Goal: Task Accomplishment & Management: Use online tool/utility

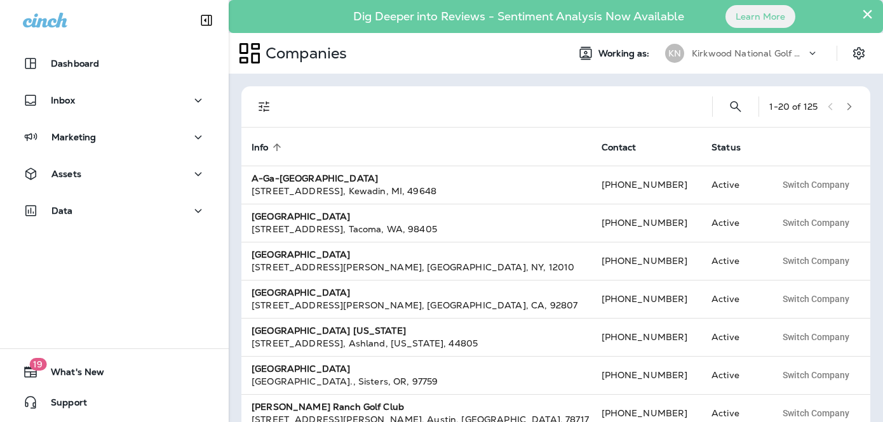
click at [785, 52] on p "Kirkwood National Golf Club" at bounding box center [749, 53] width 114 height 10
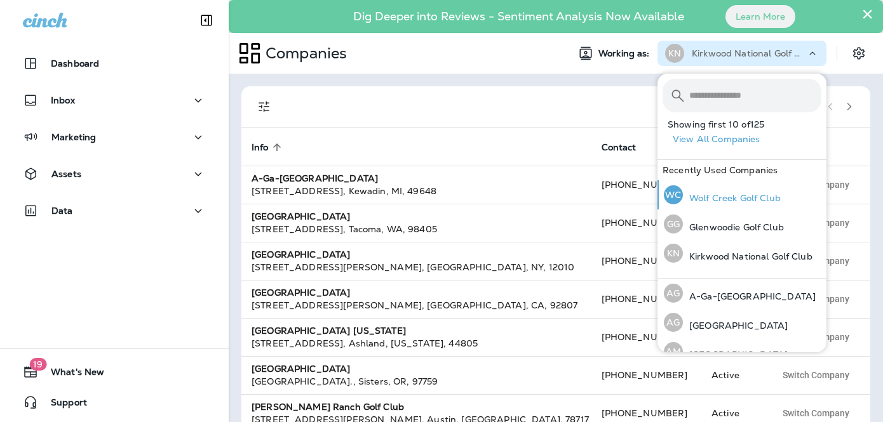
click at [753, 201] on p "Wolf Creek Golf Club" at bounding box center [732, 198] width 98 height 10
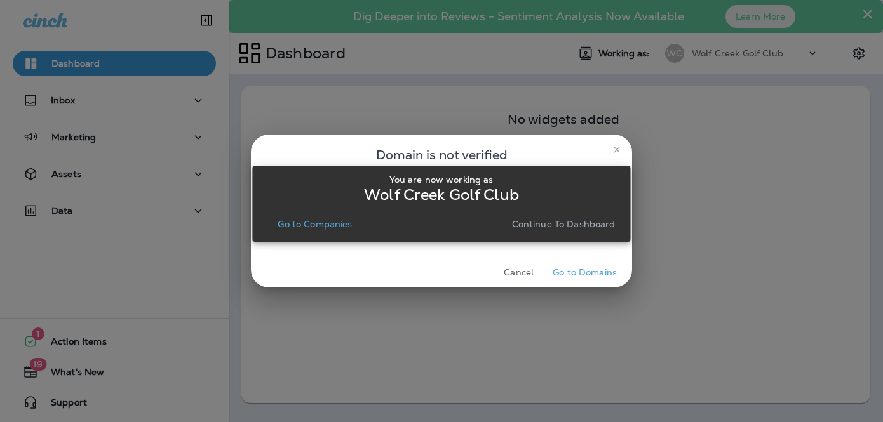
click at [577, 220] on p "Continue to Dashboard" at bounding box center [564, 224] width 104 height 10
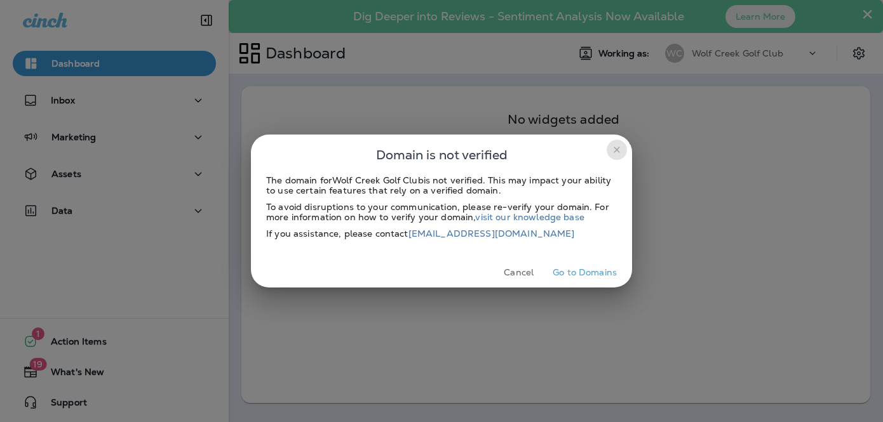
click at [621, 153] on icon "close" at bounding box center [617, 150] width 10 height 10
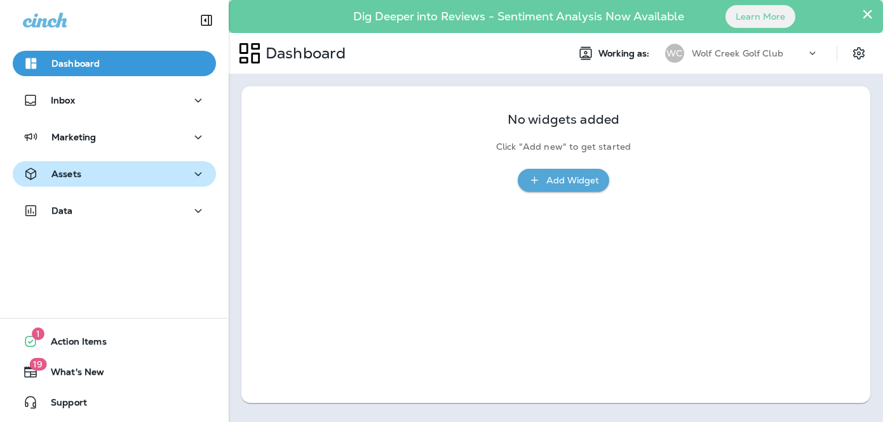
click at [85, 176] on div "Assets" at bounding box center [114, 174] width 183 height 16
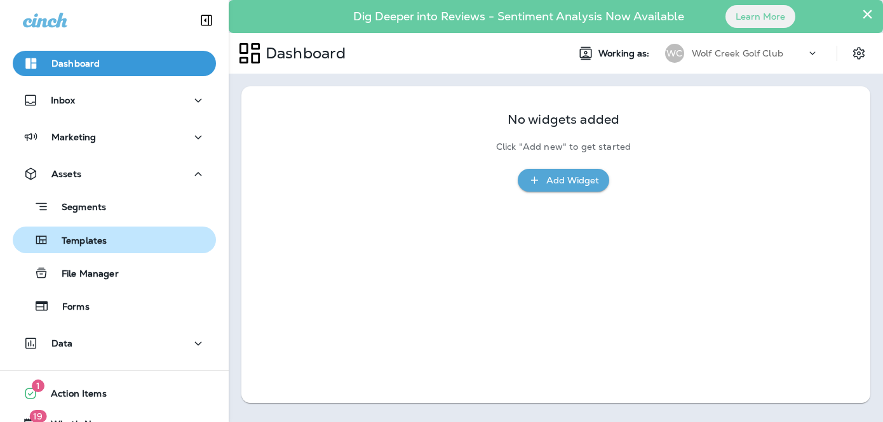
click at [95, 248] on div "Templates" at bounding box center [62, 240] width 89 height 19
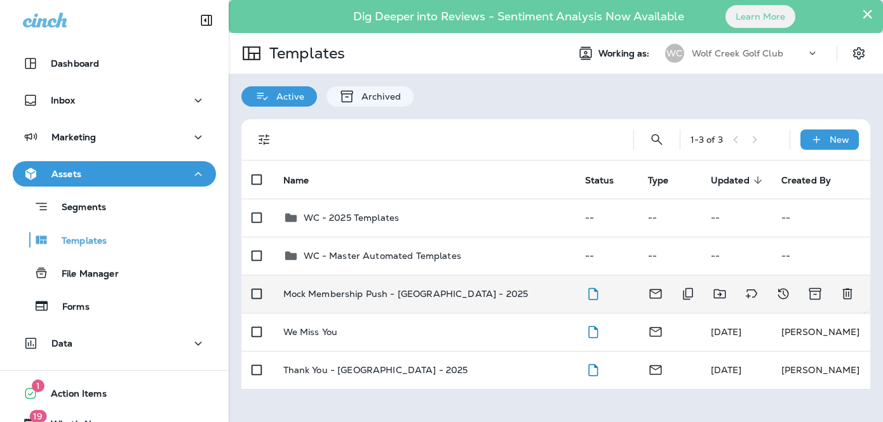
click at [483, 293] on div "Mock Membership Push - Wolf Creek - 2025" at bounding box center [423, 294] width 281 height 10
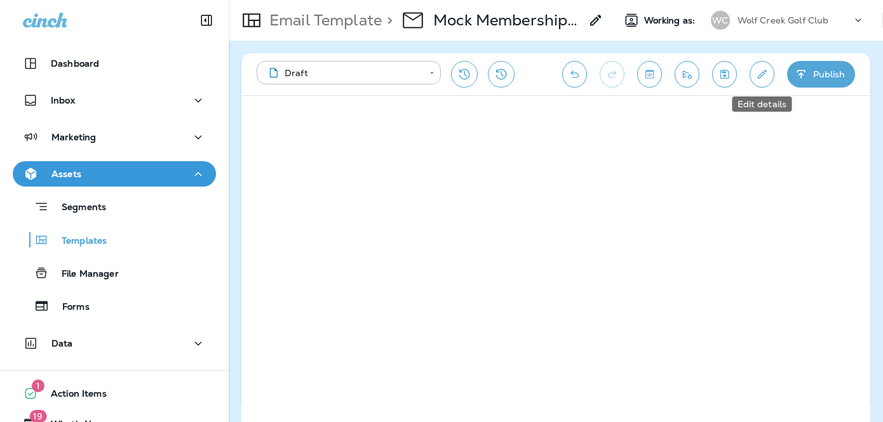
click at [759, 80] on icon "Edit details" at bounding box center [761, 74] width 13 height 13
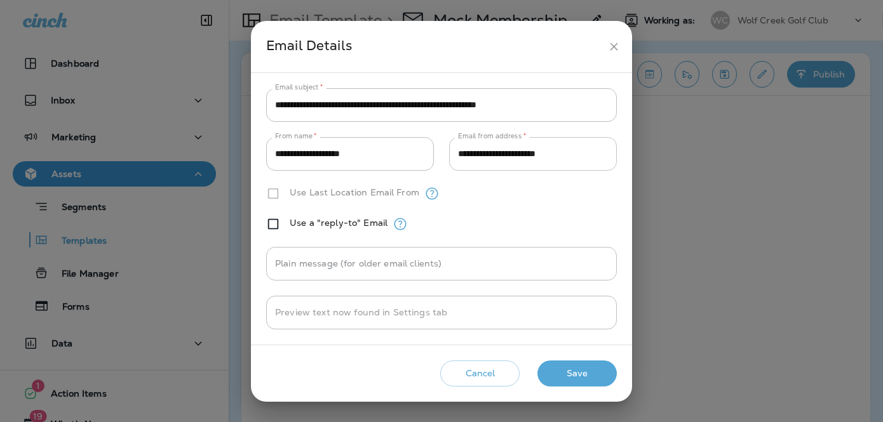
click at [592, 158] on input "**********" at bounding box center [533, 154] width 168 height 34
click at [612, 46] on icon "close" at bounding box center [613, 46] width 13 height 13
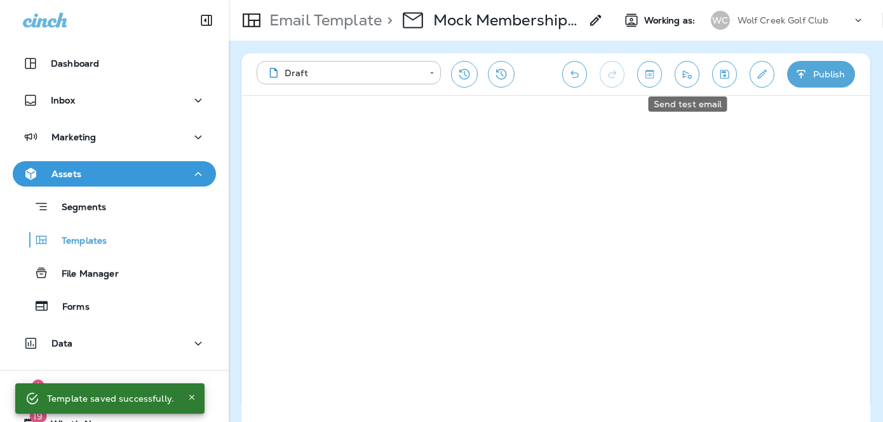
click at [686, 76] on icon "Send test email" at bounding box center [686, 74] width 13 height 13
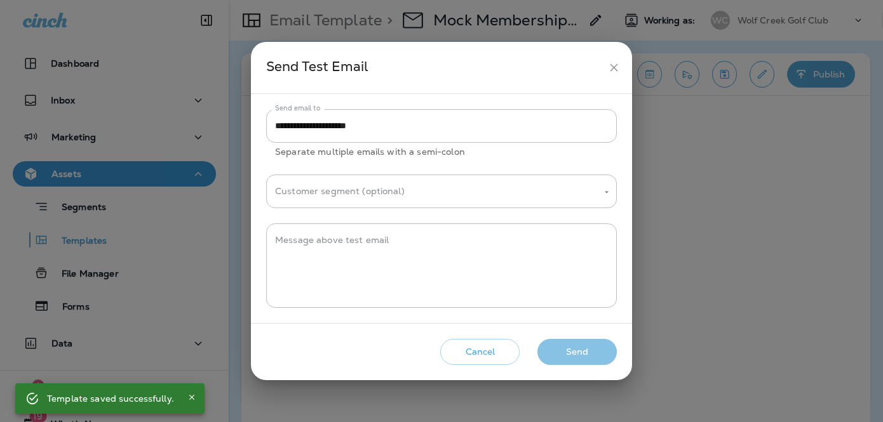
click at [573, 354] on button "Send" at bounding box center [576, 352] width 79 height 26
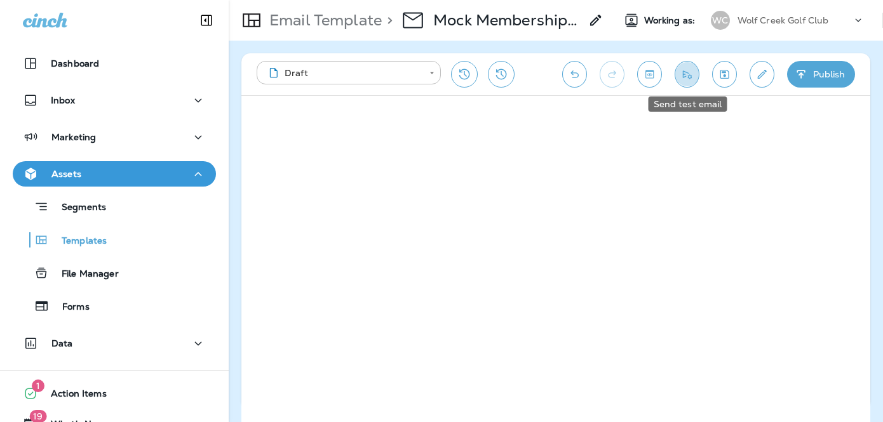
click at [685, 79] on icon "Send test email" at bounding box center [686, 74] width 13 height 13
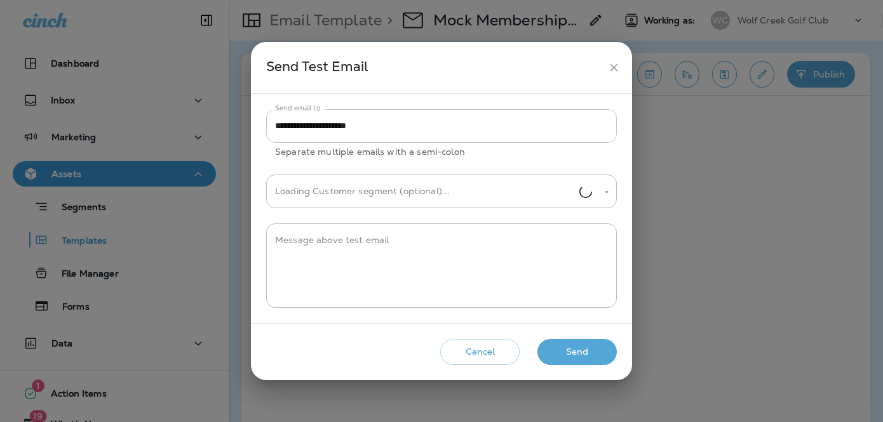
click at [472, 127] on input "**********" at bounding box center [441, 126] width 351 height 34
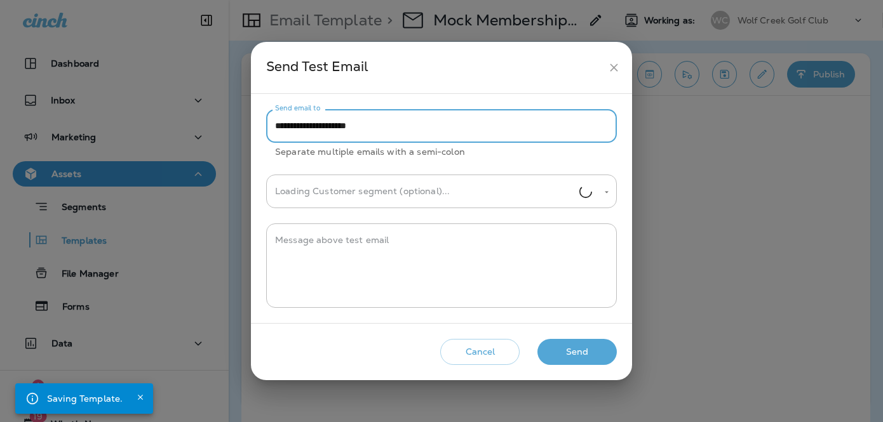
click at [472, 127] on input "**********" at bounding box center [441, 126] width 351 height 34
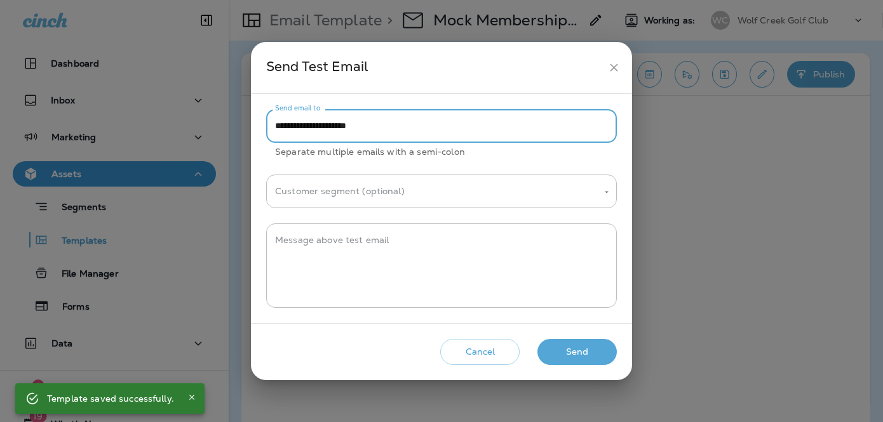
click at [581, 350] on button "Send" at bounding box center [576, 352] width 79 height 26
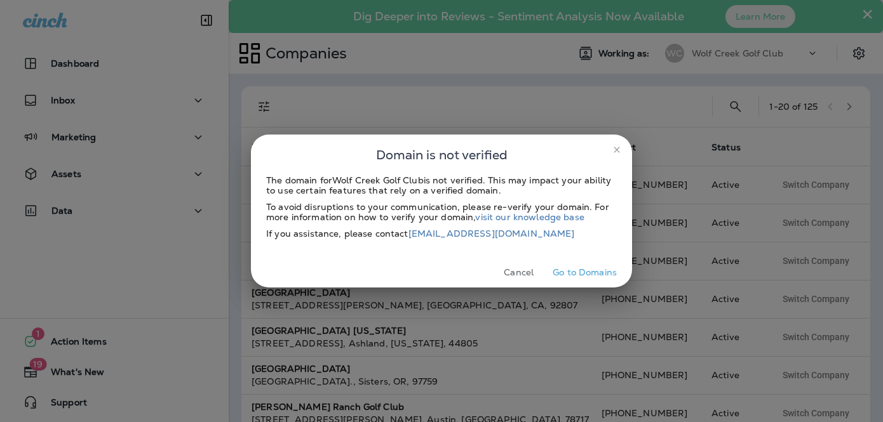
click at [615, 149] on icon "close" at bounding box center [617, 150] width 10 height 10
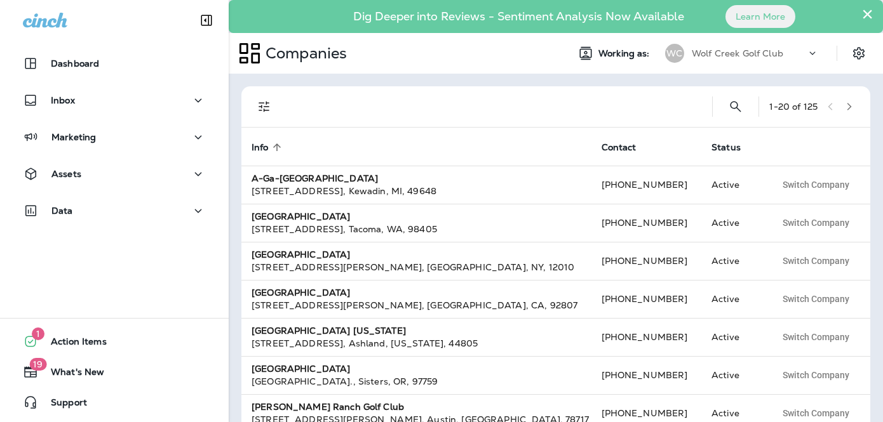
click at [741, 53] on p "Wolf Creek Golf Club" at bounding box center [737, 53] width 91 height 10
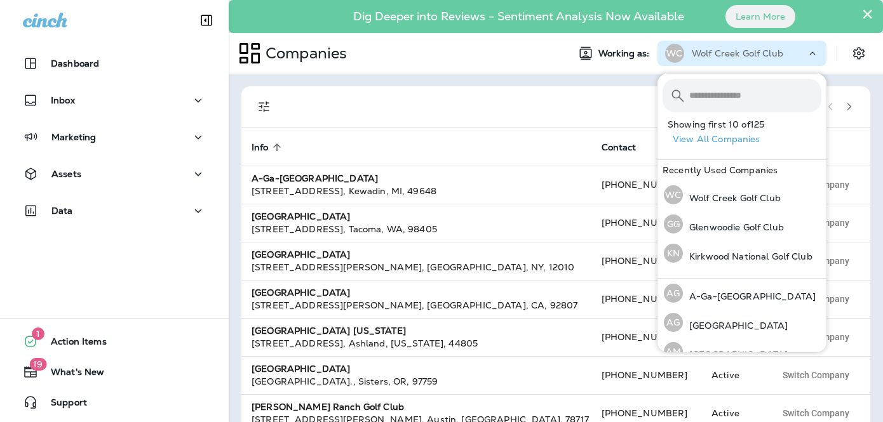
click at [731, 96] on input "text" at bounding box center [755, 96] width 132 height 34
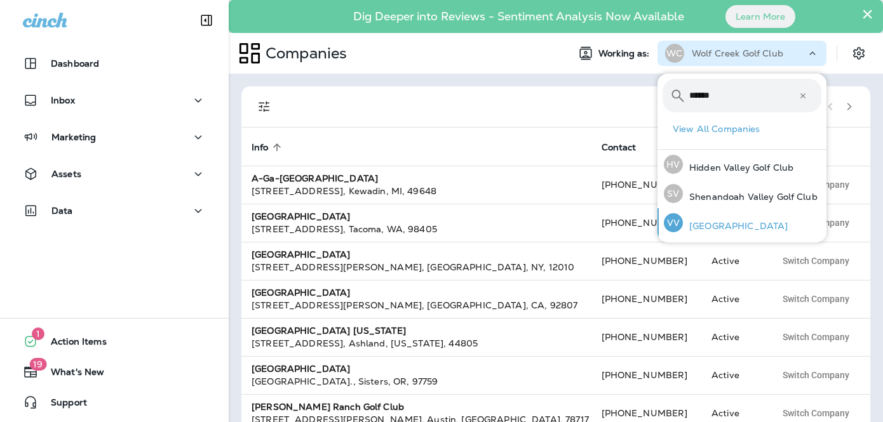
type input "******"
click at [727, 226] on p "[GEOGRAPHIC_DATA]" at bounding box center [735, 226] width 105 height 10
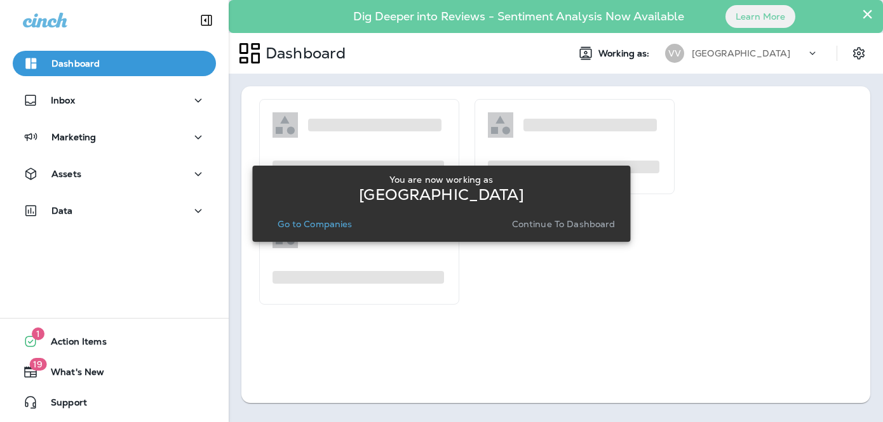
click at [572, 224] on p "Continue to Dashboard" at bounding box center [564, 224] width 104 height 10
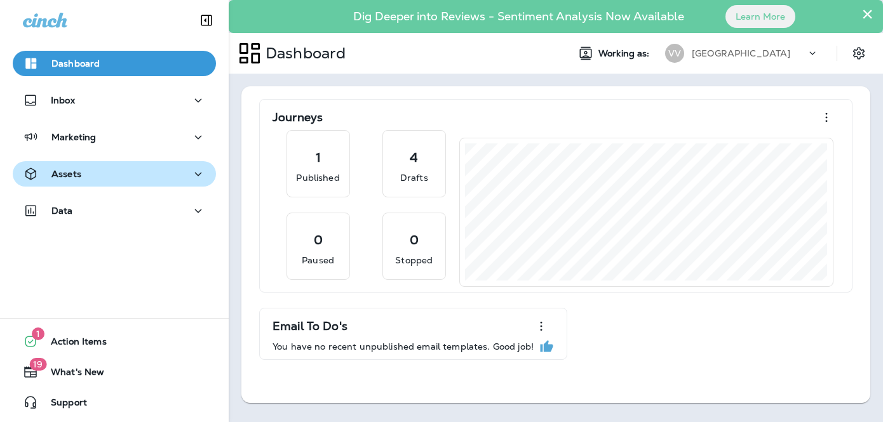
click at [88, 176] on div "Assets" at bounding box center [114, 174] width 183 height 16
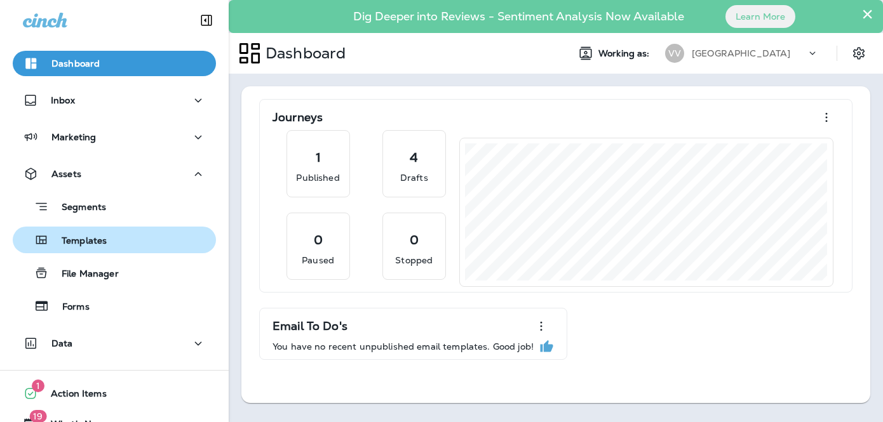
click at [92, 234] on div "Templates" at bounding box center [62, 240] width 89 height 19
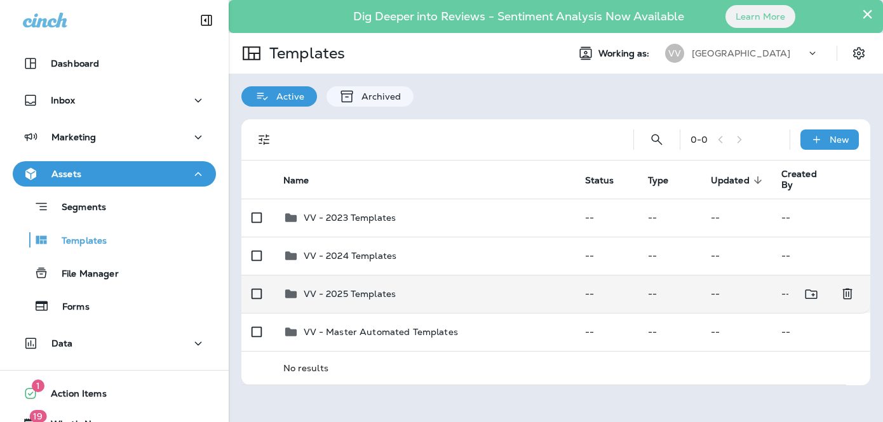
click at [375, 278] on td "VV - 2025 Templates" at bounding box center [424, 294] width 302 height 38
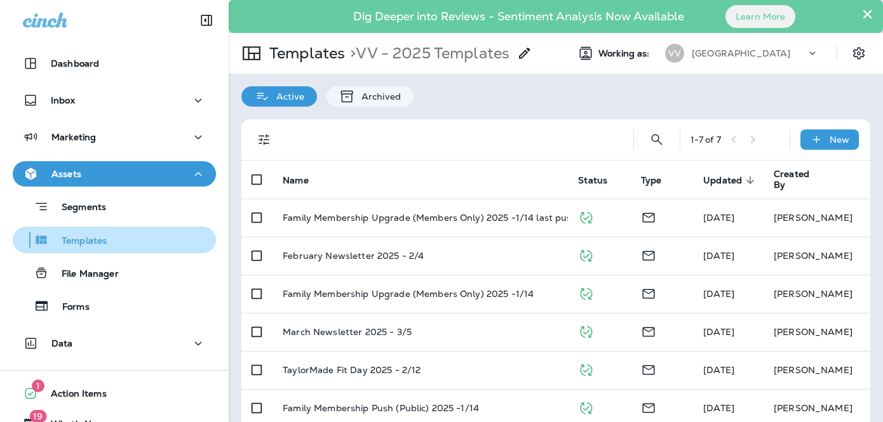
click at [90, 244] on p "Templates" at bounding box center [78, 242] width 58 height 12
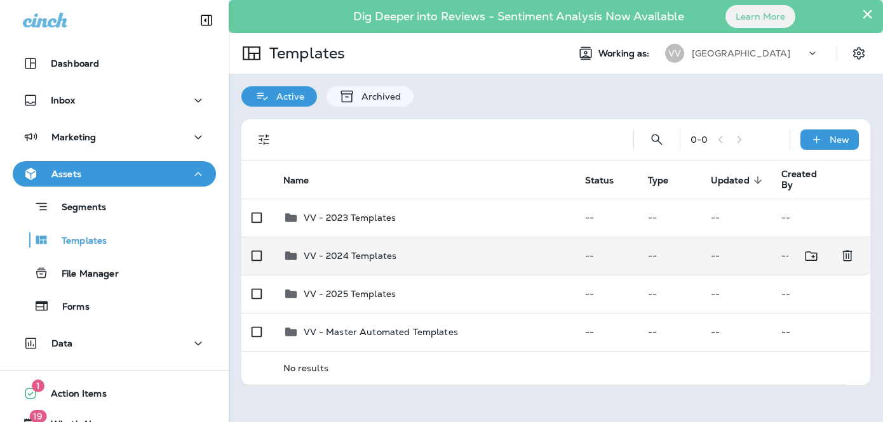
click at [373, 269] on td "VV - 2024 Templates" at bounding box center [424, 256] width 302 height 38
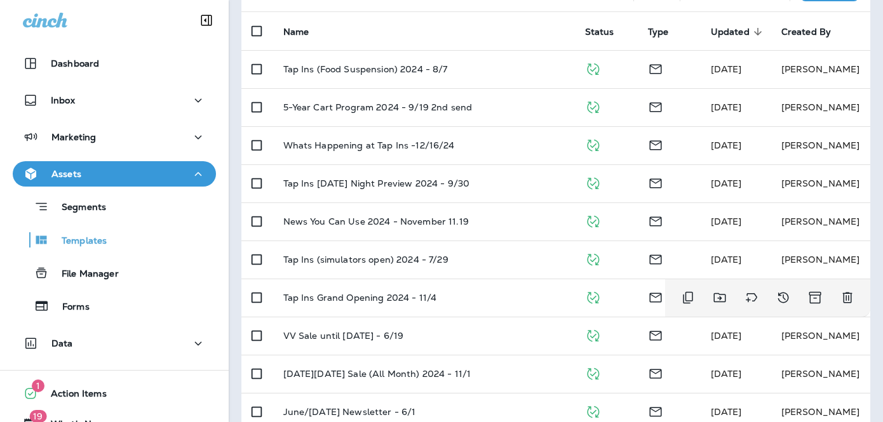
scroll to position [142, 0]
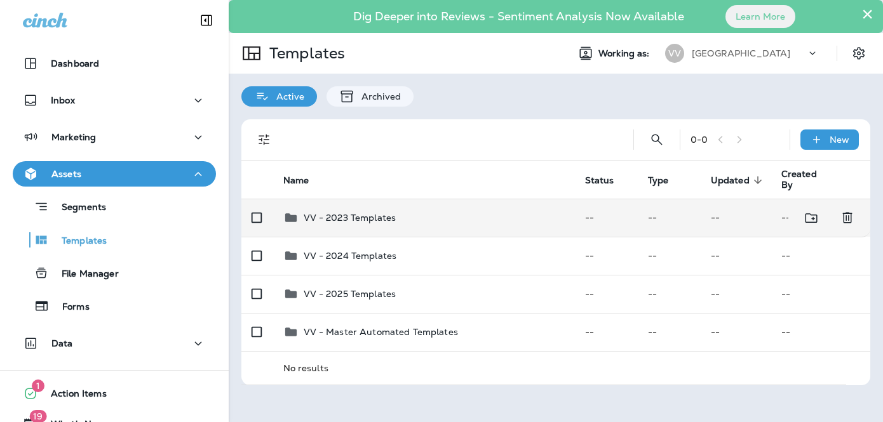
click at [395, 225] on div "VV - 2023 Templates" at bounding box center [423, 217] width 281 height 15
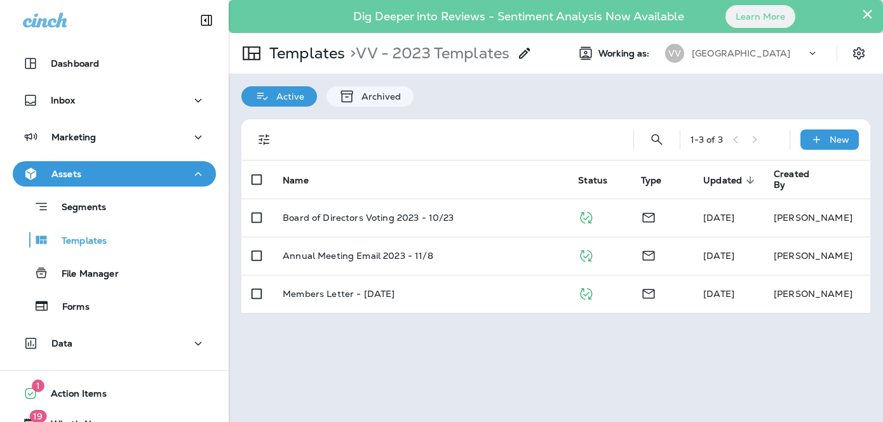
click at [395, 225] on td "Board of Directors Voting 2023 - 10/23" at bounding box center [419, 218] width 295 height 38
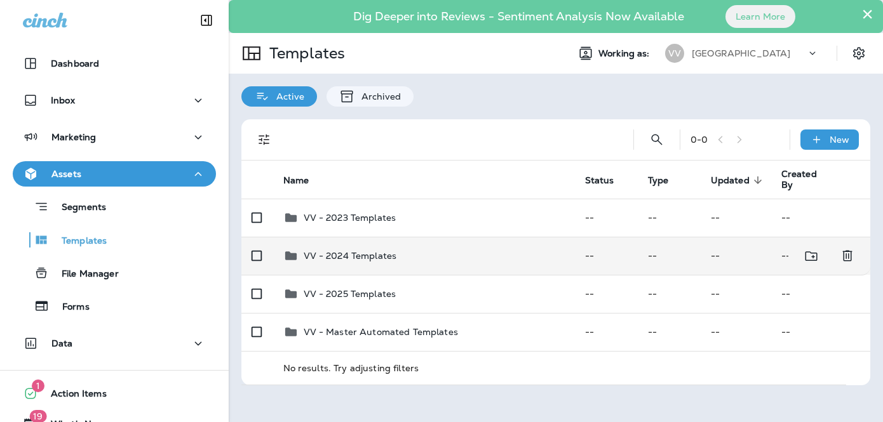
click at [411, 269] on td "VV - 2024 Templates" at bounding box center [424, 256] width 302 height 38
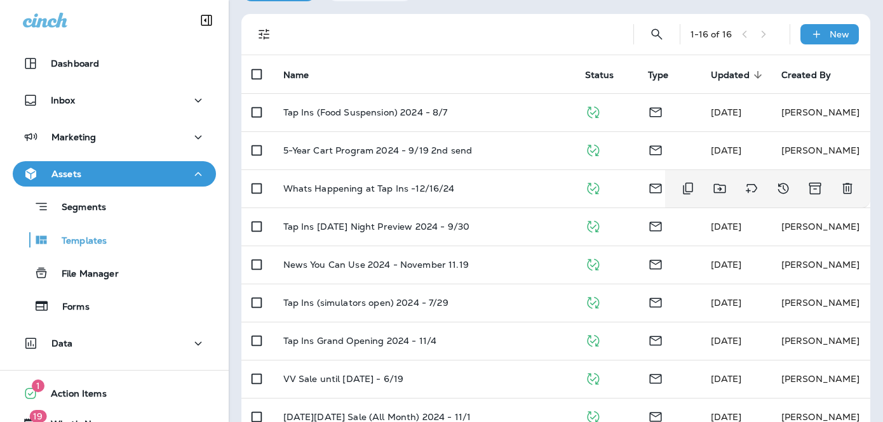
scroll to position [105, 0]
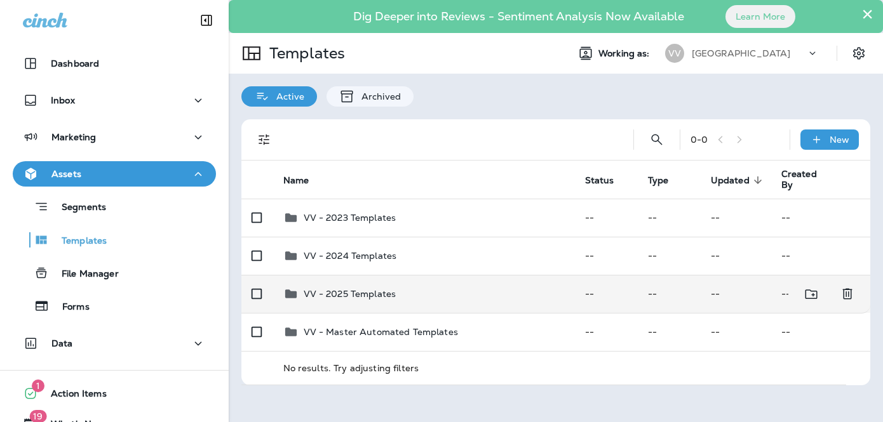
click at [384, 302] on td "VV - 2025 Templates" at bounding box center [424, 294] width 302 height 38
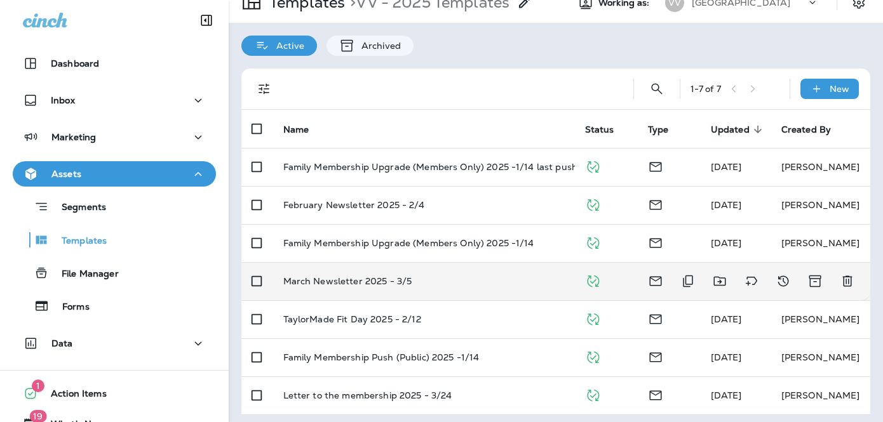
scroll to position [56, 0]
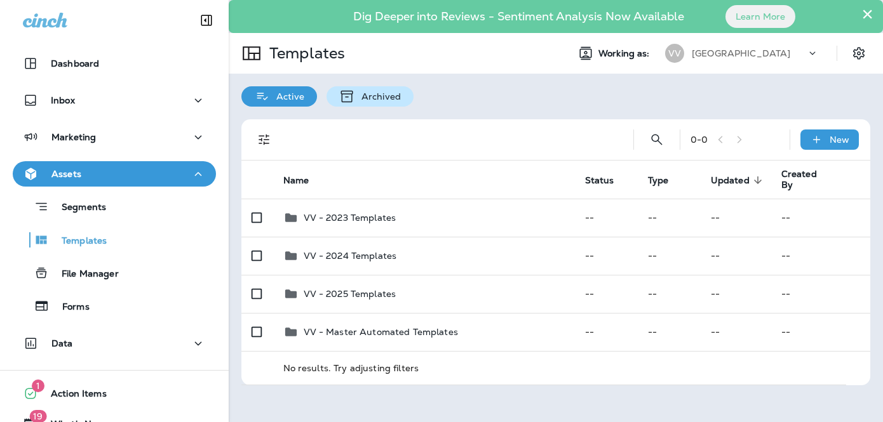
click at [389, 88] on div "Archived" at bounding box center [369, 96] width 87 height 20
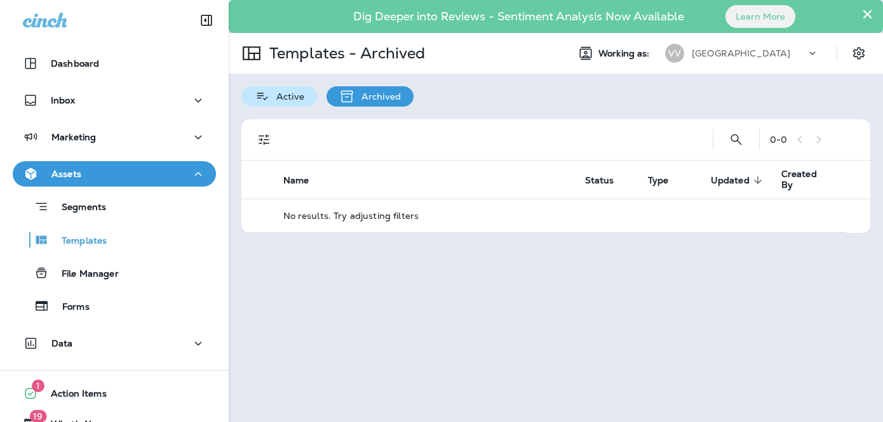
click at [272, 105] on div "Active" at bounding box center [279, 96] width 76 height 20
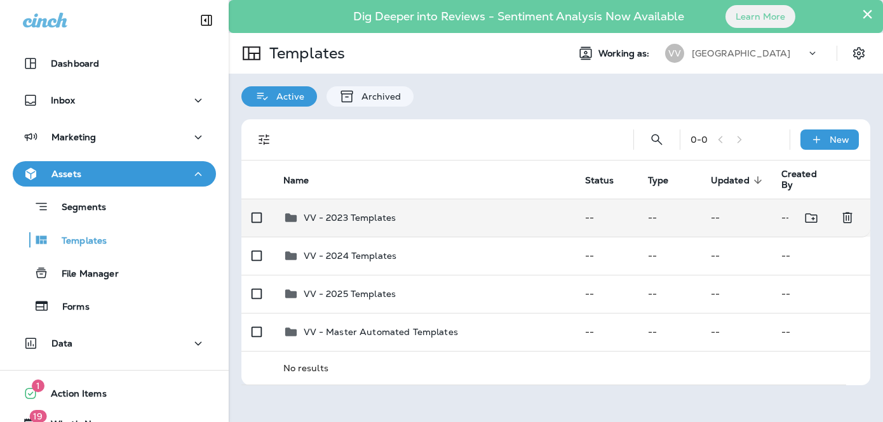
click at [380, 231] on td "VV - 2023 Templates" at bounding box center [424, 218] width 302 height 38
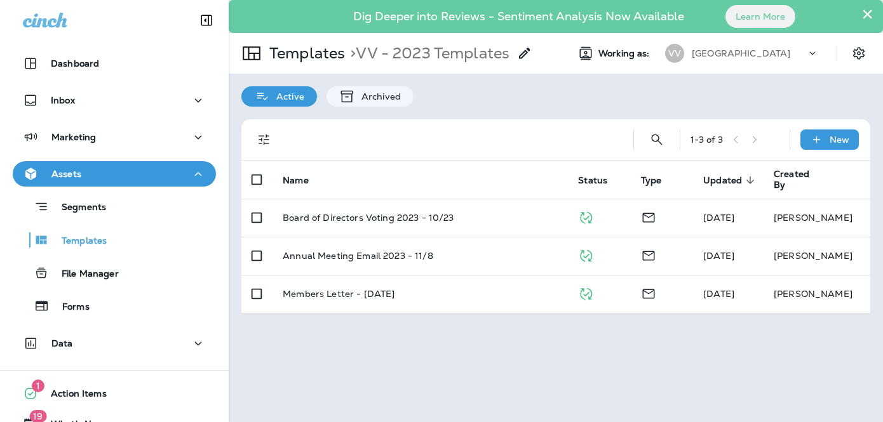
click at [151, 151] on div "Marketing" at bounding box center [114, 140] width 229 height 32
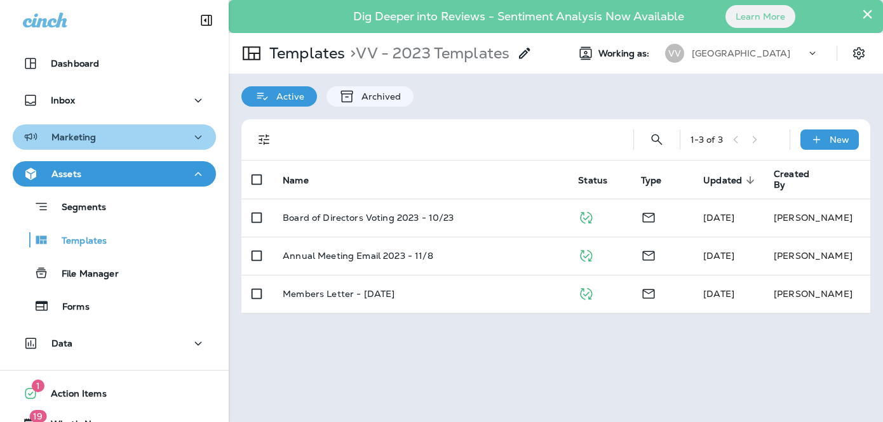
click at [151, 135] on div "Marketing" at bounding box center [114, 138] width 183 height 16
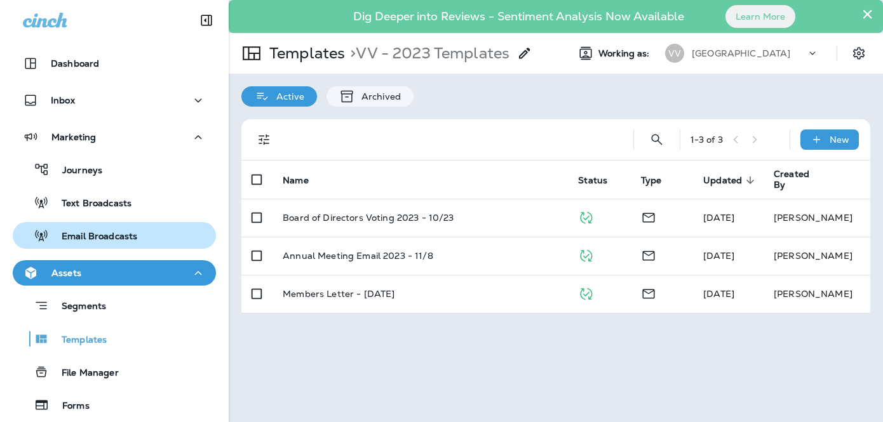
click at [116, 229] on div "Email Broadcasts" at bounding box center [77, 235] width 119 height 19
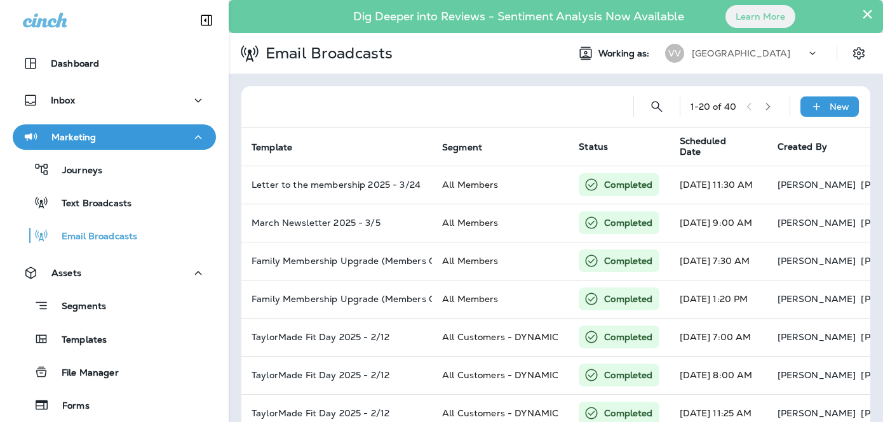
click at [774, 105] on button "button" at bounding box center [767, 106] width 19 height 19
